Goal: Transaction & Acquisition: Purchase product/service

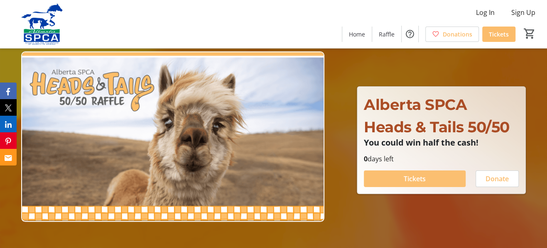
click at [411, 177] on span "Tickets" at bounding box center [415, 179] width 22 height 10
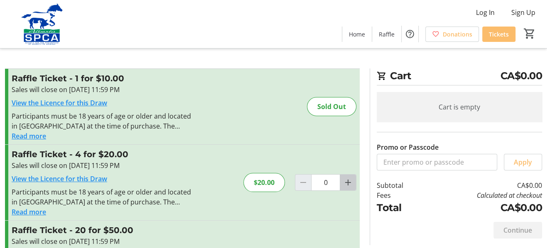
click at [349, 183] on mat-icon "Increment by one" at bounding box center [348, 183] width 10 height 10
type input "1"
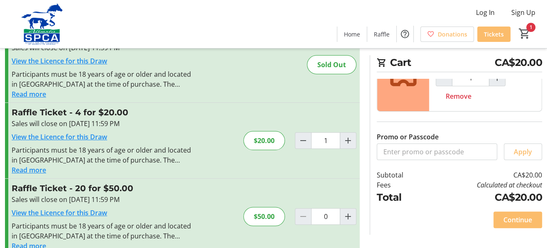
scroll to position [60, 0]
click at [513, 222] on span "Continue" at bounding box center [517, 220] width 29 height 10
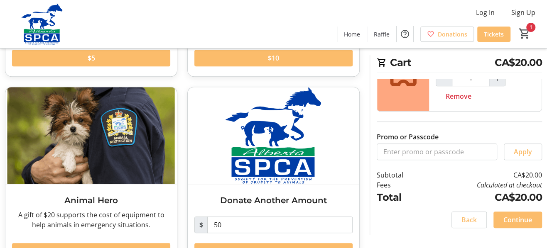
scroll to position [227, 0]
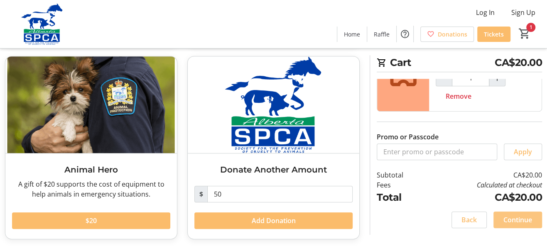
click at [523, 222] on span "Continue" at bounding box center [517, 220] width 29 height 10
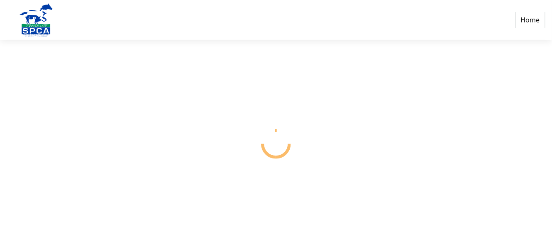
select select "CA"
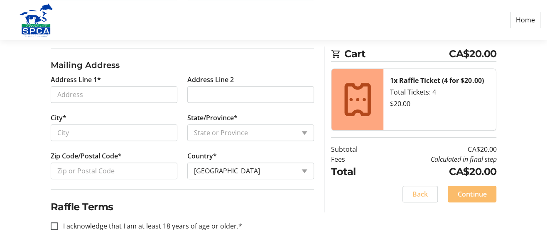
scroll to position [276, 0]
click at [48, 228] on div at bounding box center [54, 226] width 20 height 20
checkbox input "true"
click at [468, 193] on span "Continue" at bounding box center [472, 194] width 29 height 10
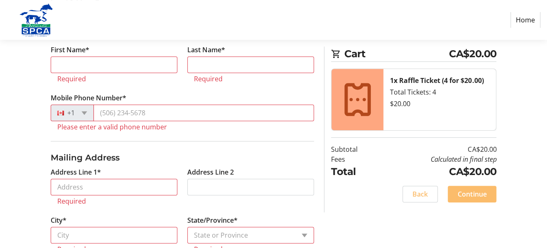
scroll to position [213, 0]
